Goal: Check status: Check status

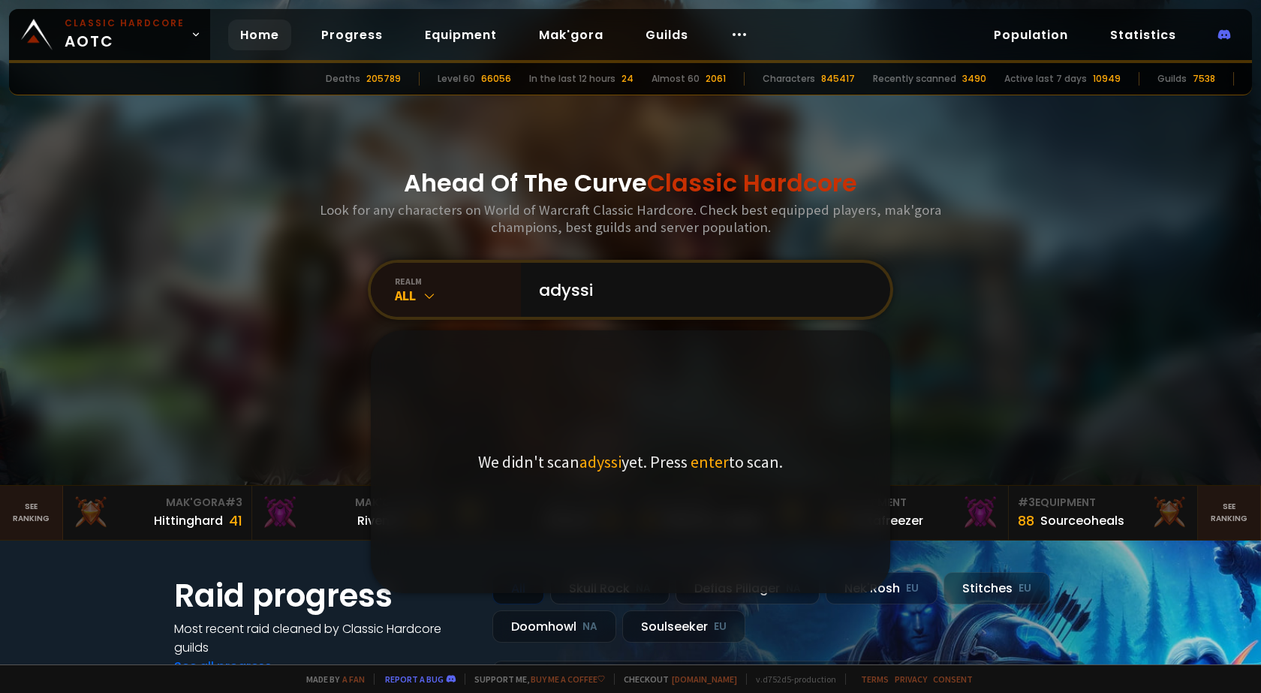
type input "adyssia"
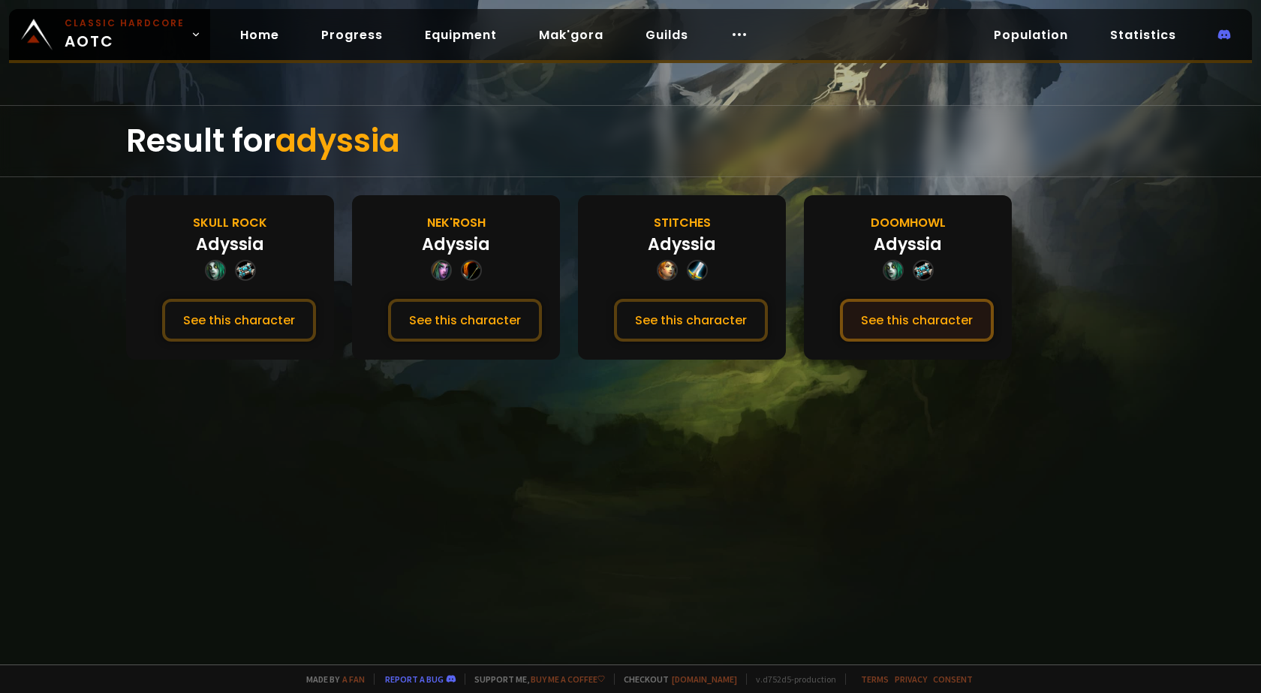
click at [873, 328] on button "See this character" at bounding box center [917, 320] width 154 height 43
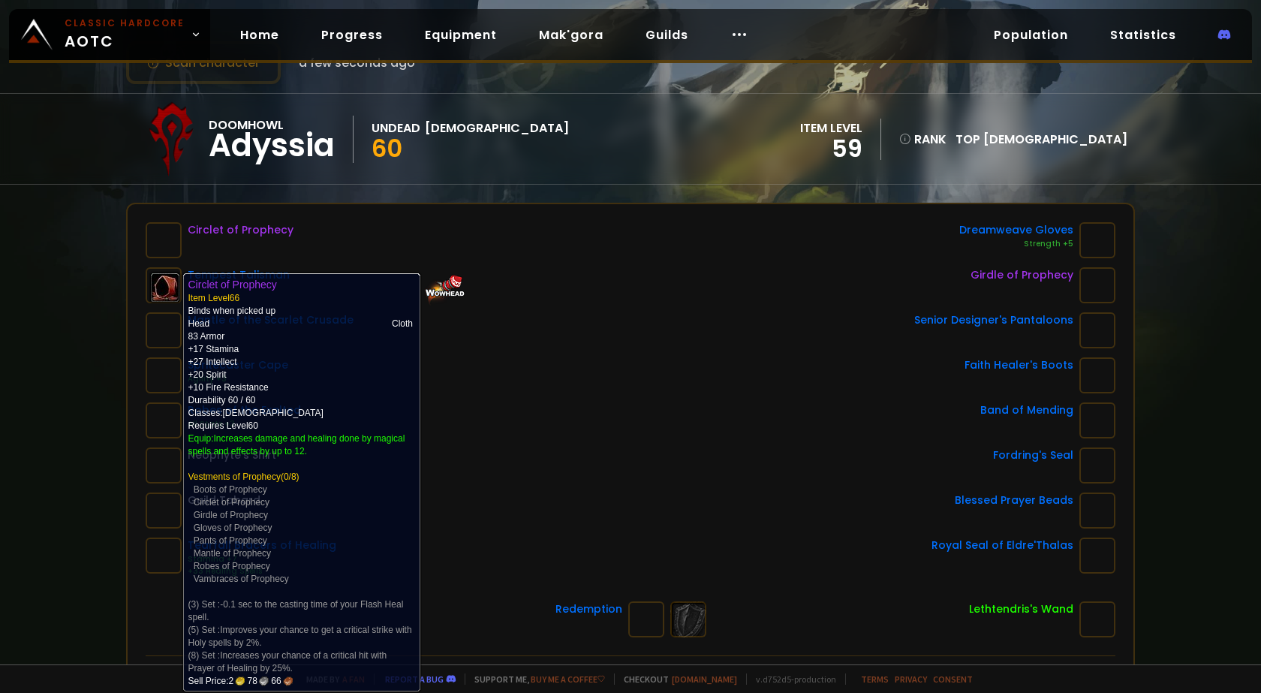
scroll to position [150, 0]
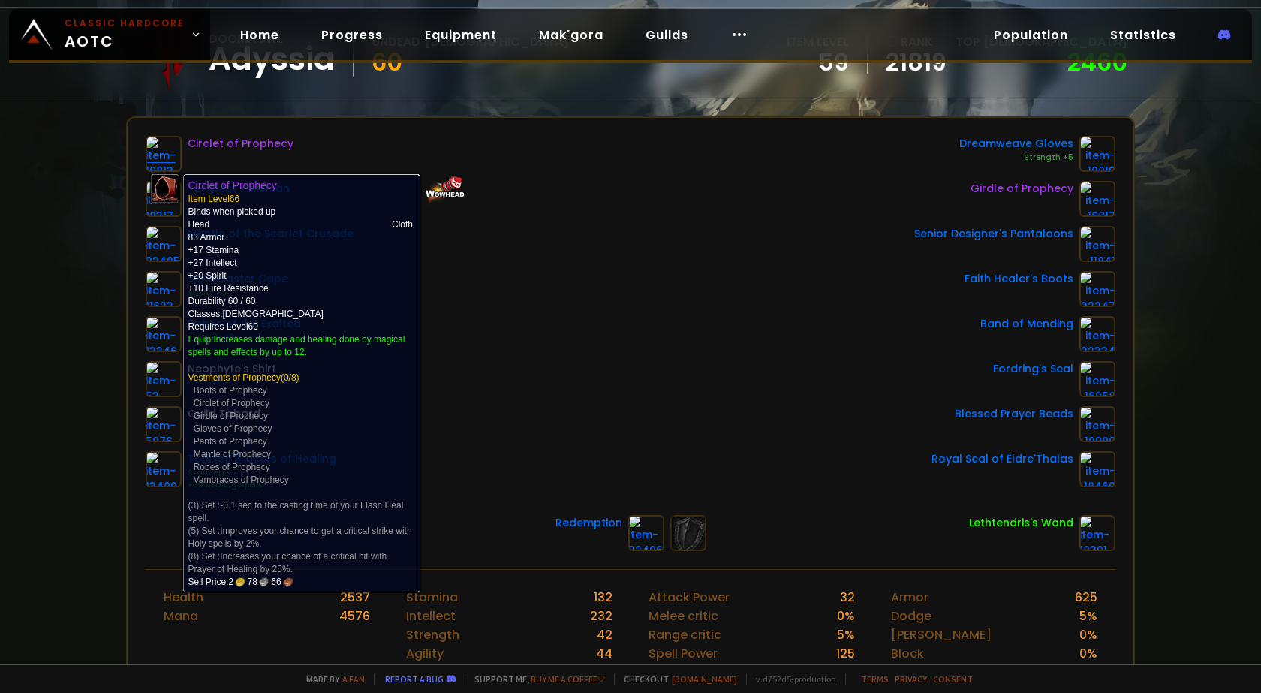
click at [169, 145] on img at bounding box center [164, 154] width 36 height 36
